Goal: Find specific page/section: Find specific page/section

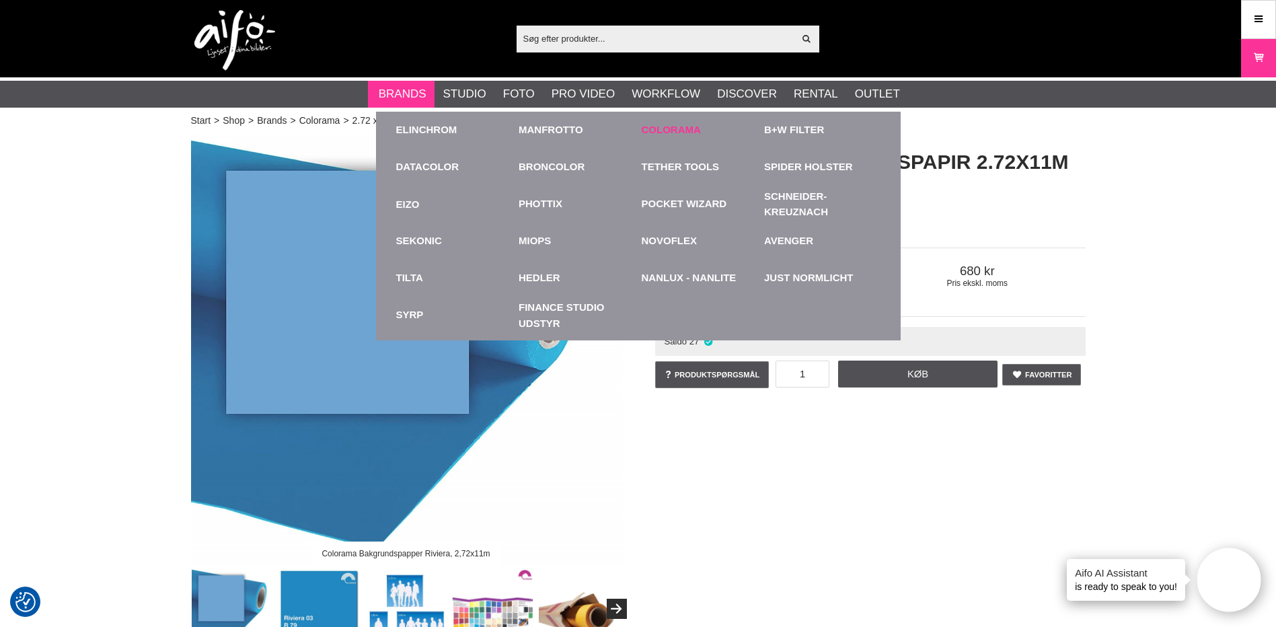
click at [692, 123] on link "Colorama" at bounding box center [671, 129] width 59 height 15
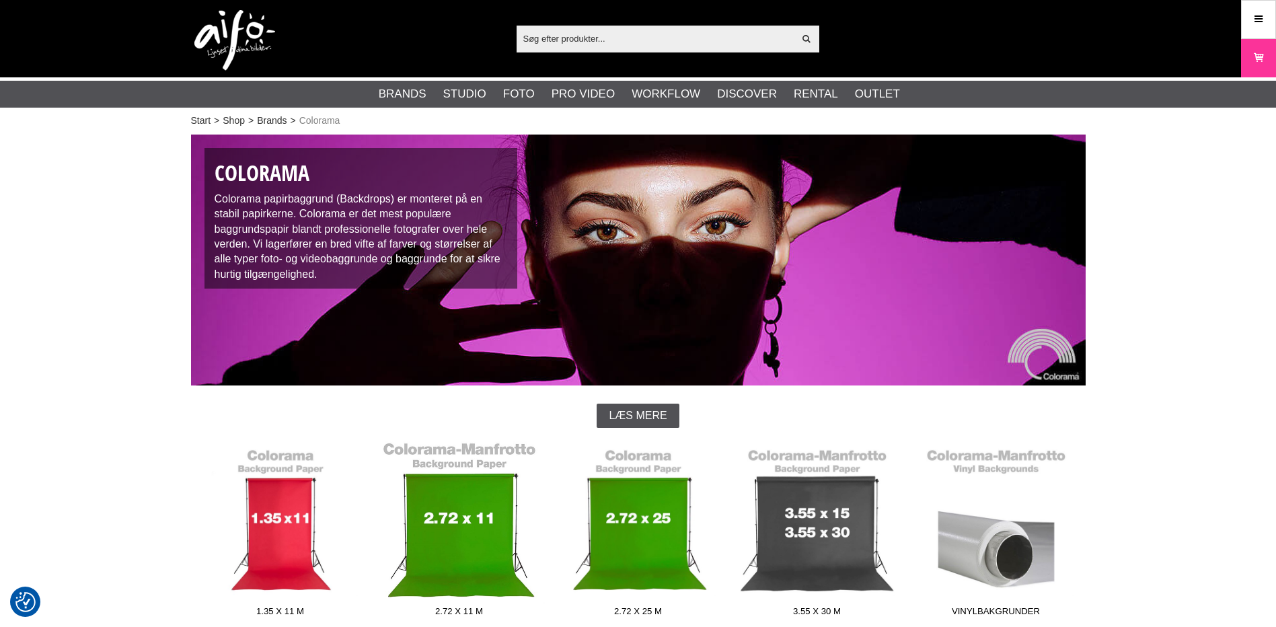
click at [462, 536] on link "2.72 x 11 m" at bounding box center [459, 532] width 179 height 182
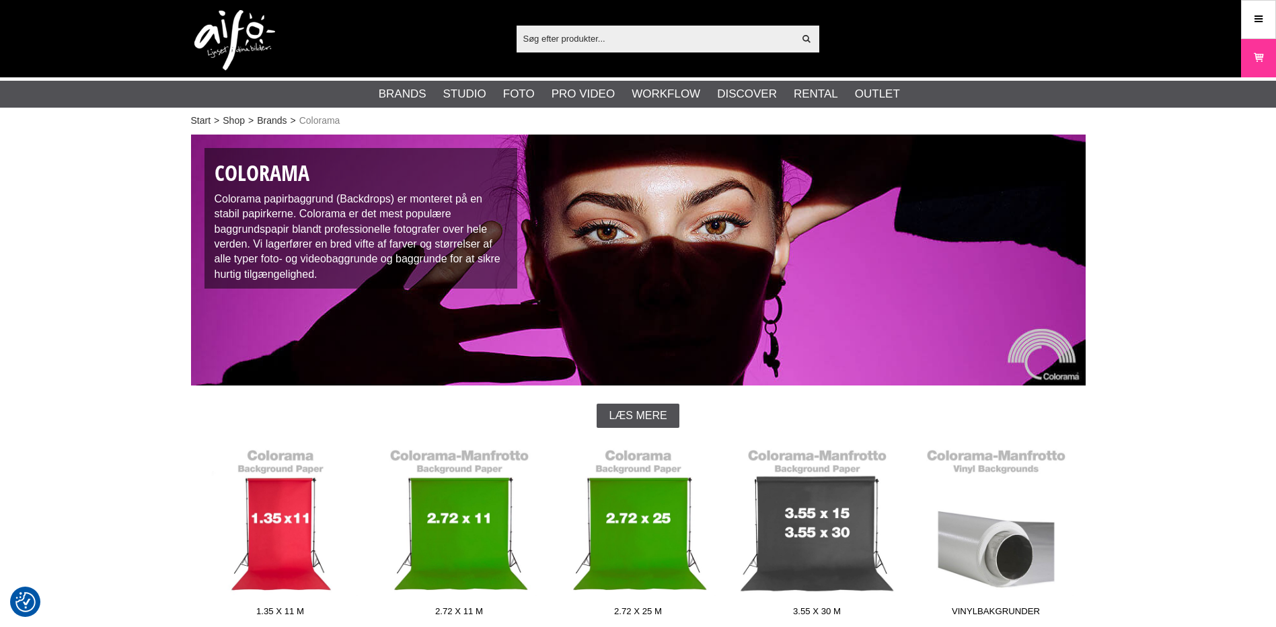
click at [277, 549] on link "1.35 x 11 m" at bounding box center [280, 532] width 179 height 182
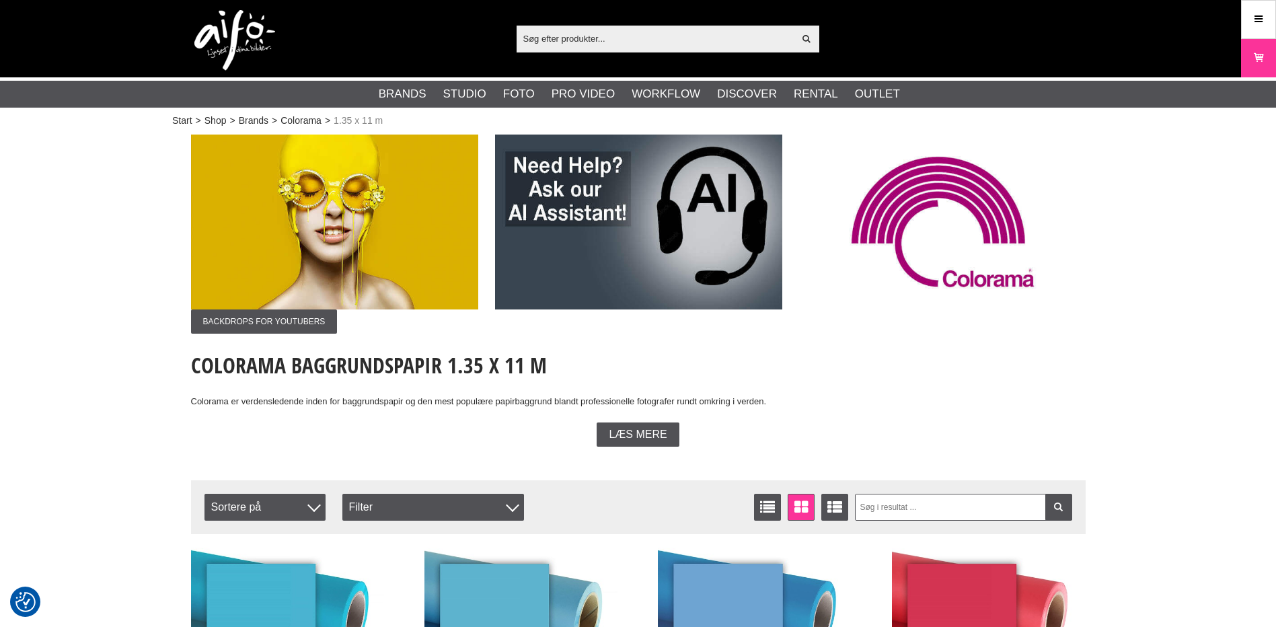
click at [534, 42] on input "text" at bounding box center [656, 38] width 278 height 20
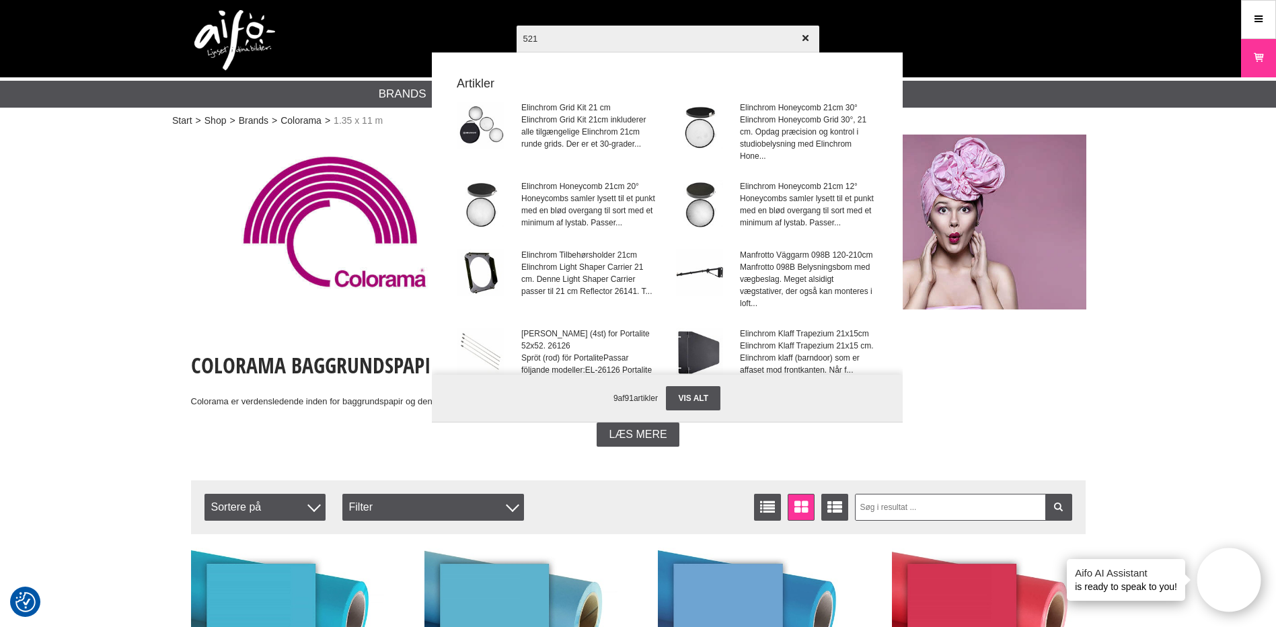
click at [728, 34] on input "521" at bounding box center [668, 38] width 303 height 47
type input "521"
click at [1177, 373] on div at bounding box center [638, 313] width 1276 height 627
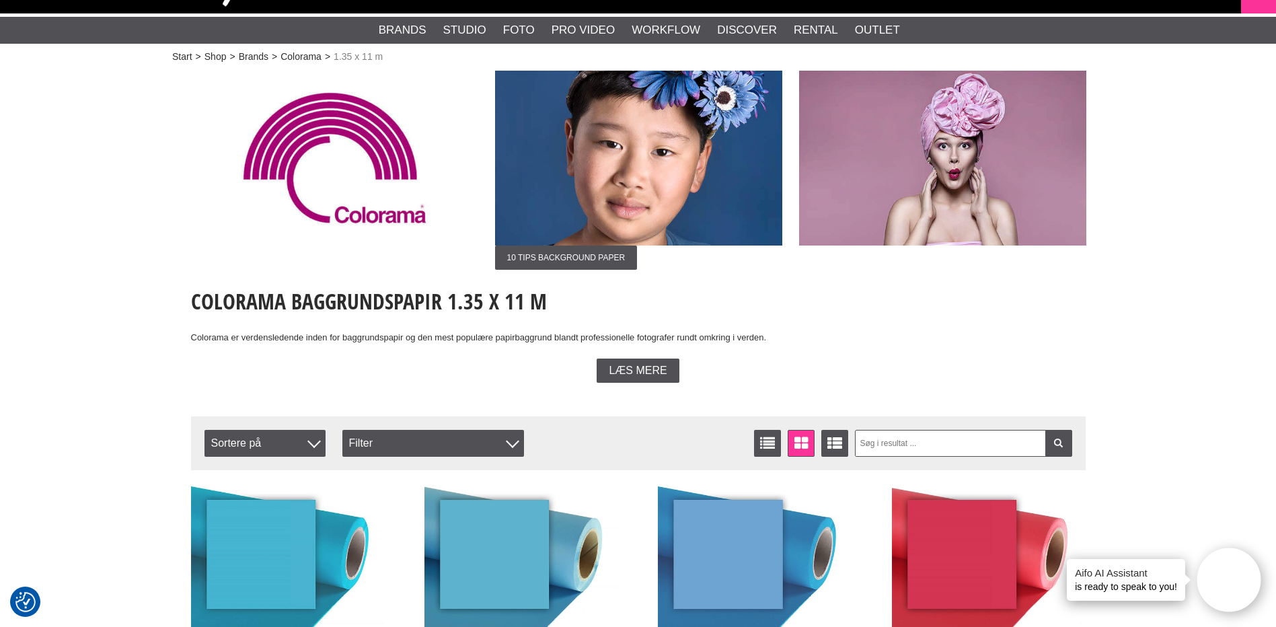
scroll to position [67, 0]
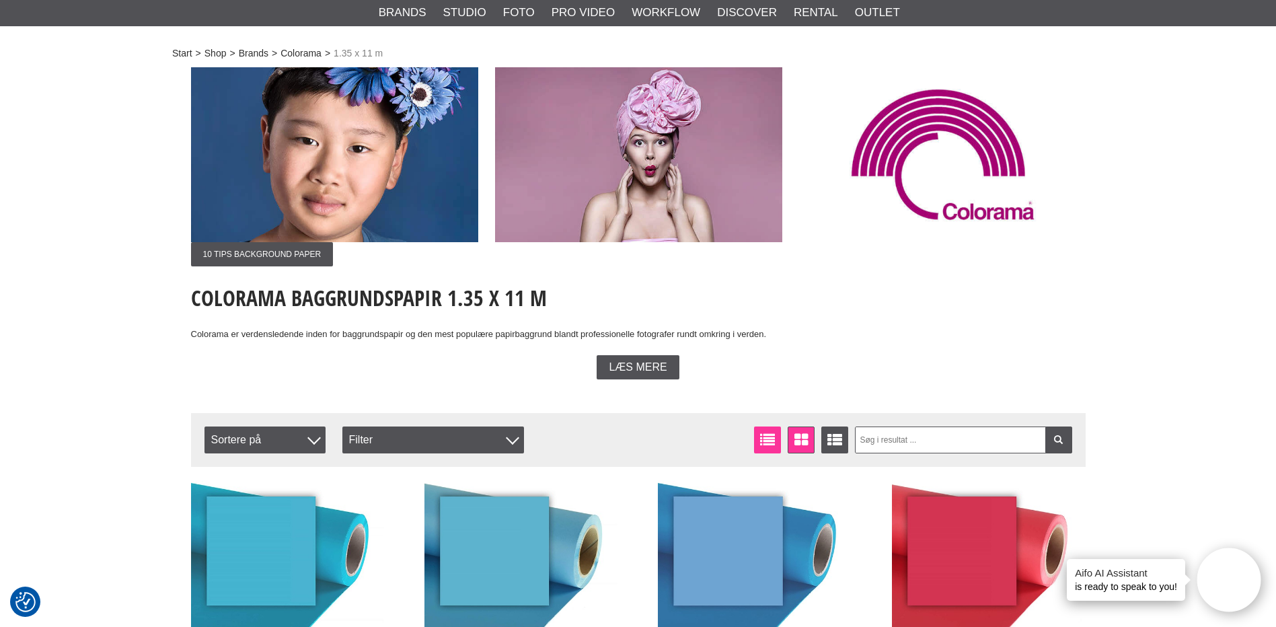
click at [776, 435] on icon at bounding box center [768, 440] width 21 height 15
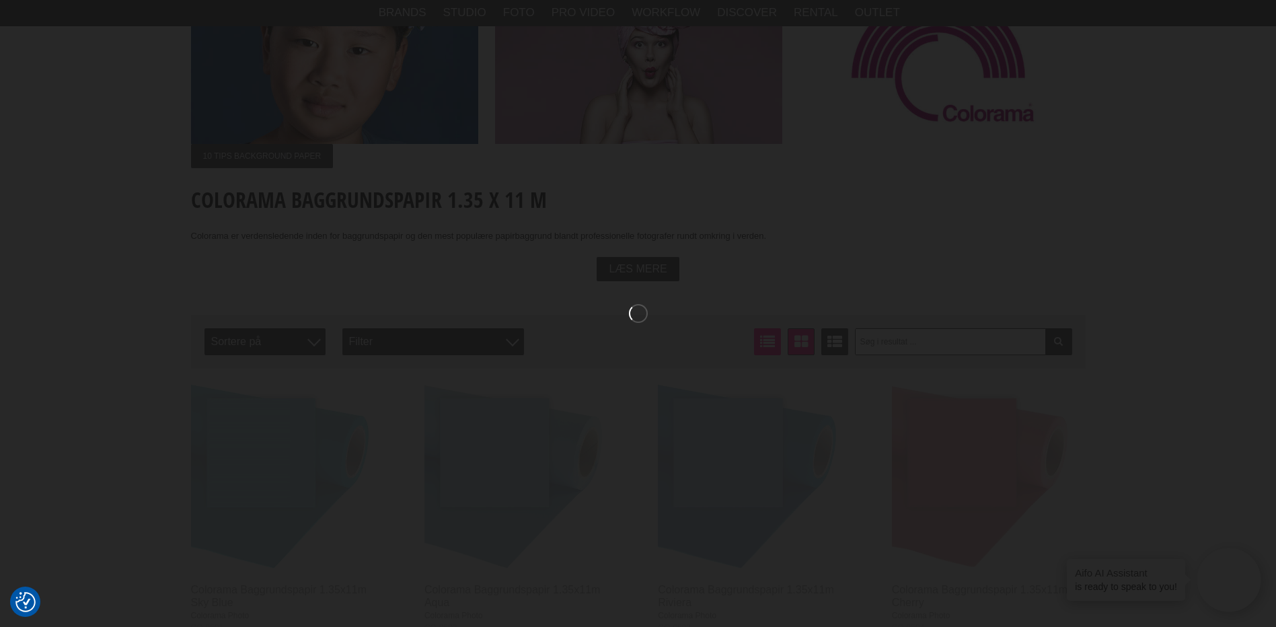
scroll to position [269, 0]
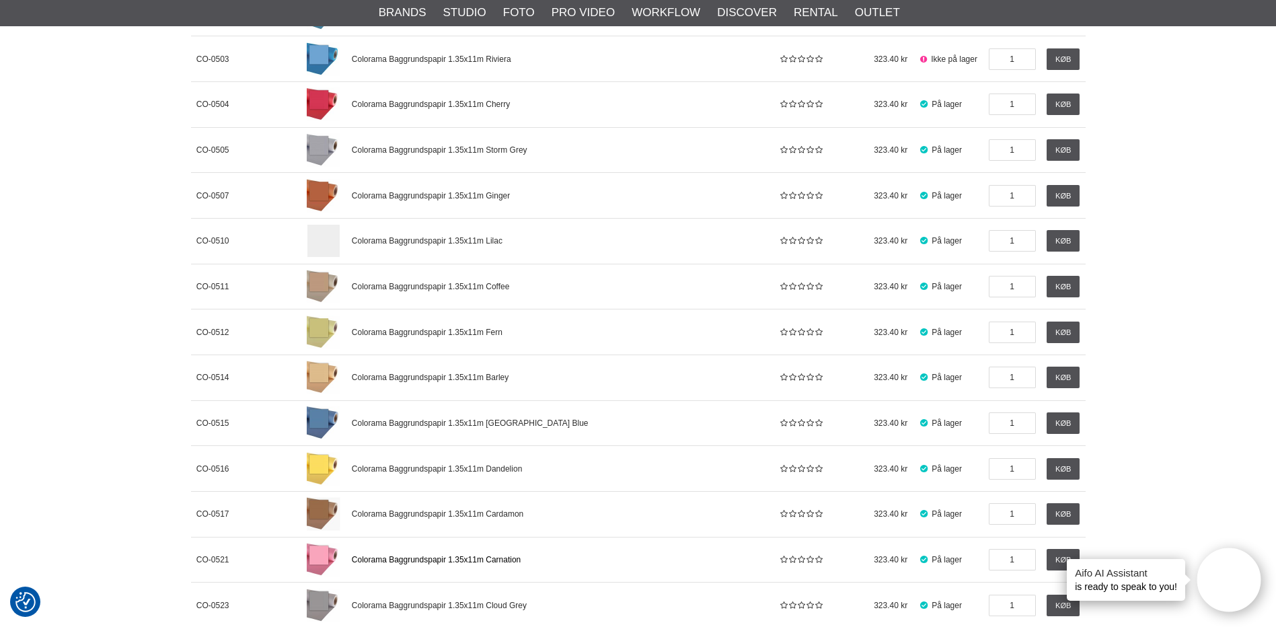
scroll to position [651, 0]
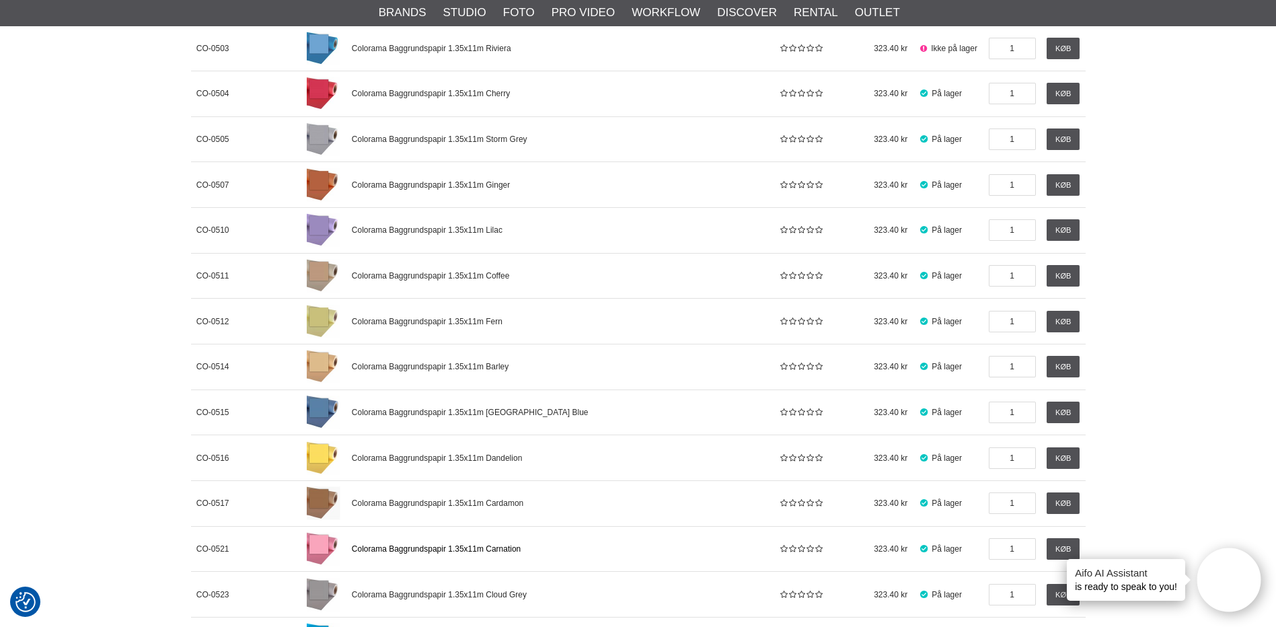
click at [494, 548] on span "Colorama Baggrundspapir 1.35x11m Carnation" at bounding box center [436, 548] width 169 height 9
